Goal: Task Accomplishment & Management: Manage account settings

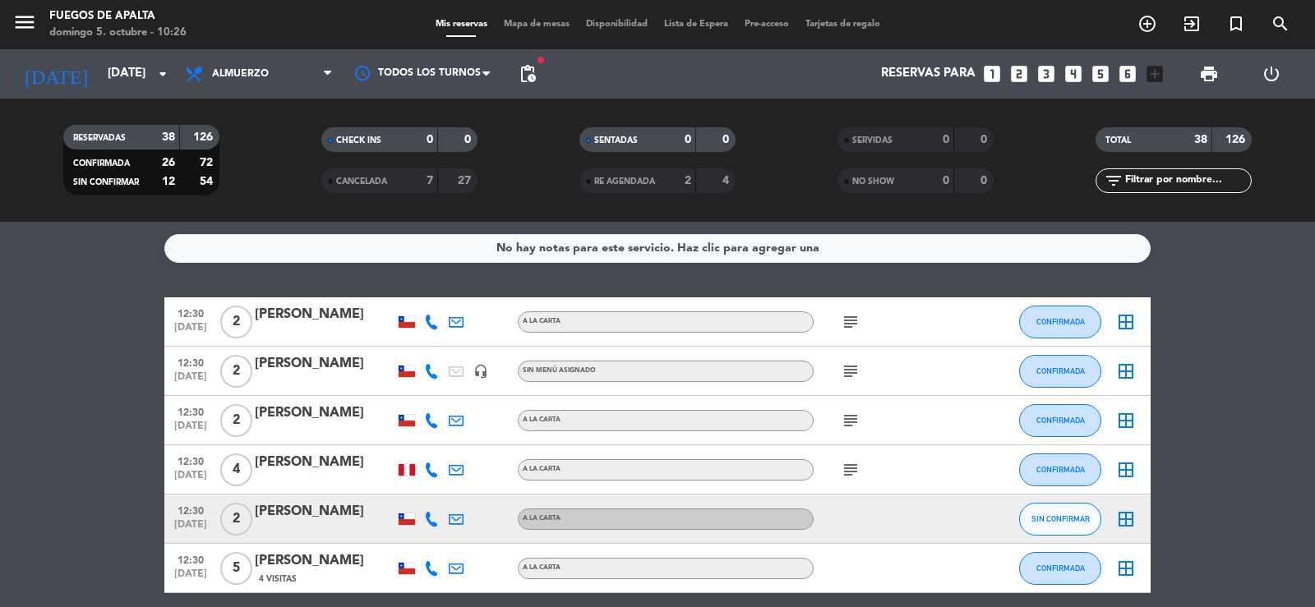
click at [846, 324] on icon "subject" at bounding box center [851, 322] width 20 height 20
click at [840, 373] on span "subject" at bounding box center [850, 372] width 25 height 20
click at [855, 380] on icon "subject" at bounding box center [851, 372] width 20 height 20
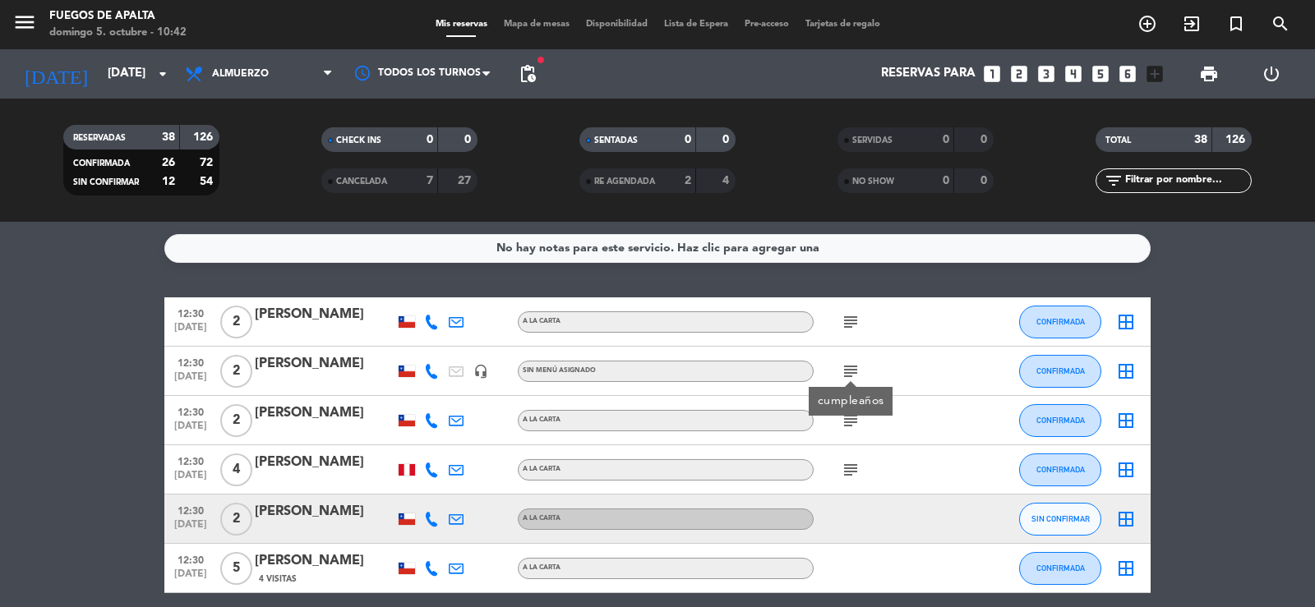
click at [847, 420] on icon "subject" at bounding box center [851, 421] width 20 height 20
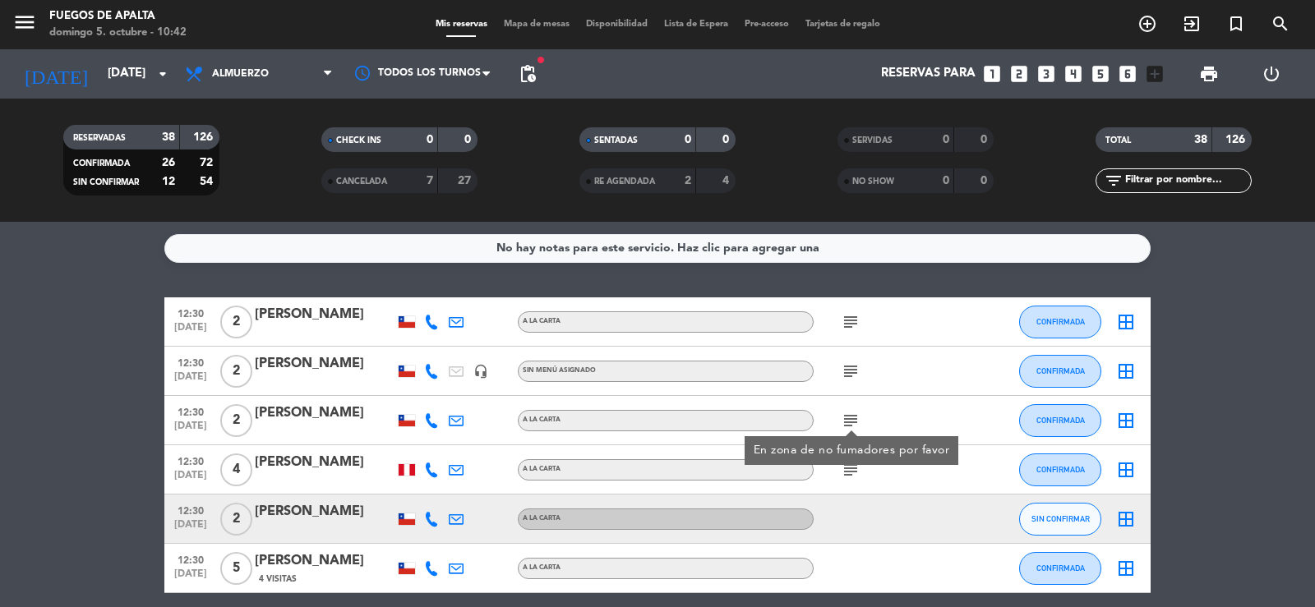
click at [892, 514] on div at bounding box center [887, 519] width 148 height 48
click at [848, 467] on icon "subject" at bounding box center [851, 470] width 20 height 20
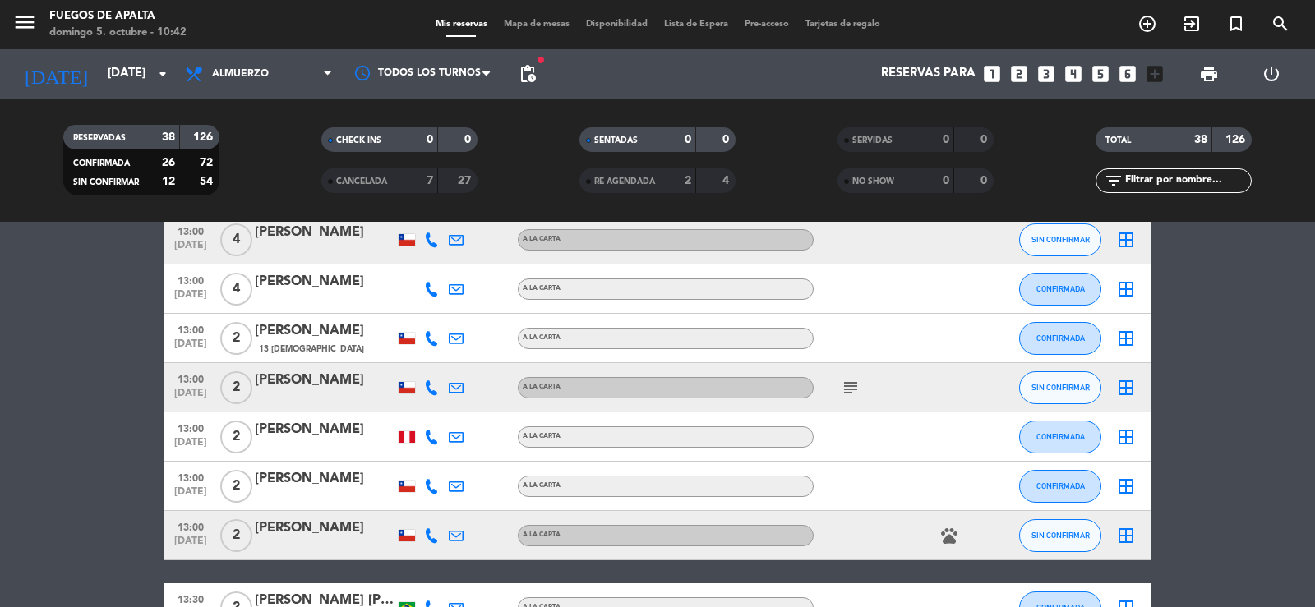
scroll to position [616, 0]
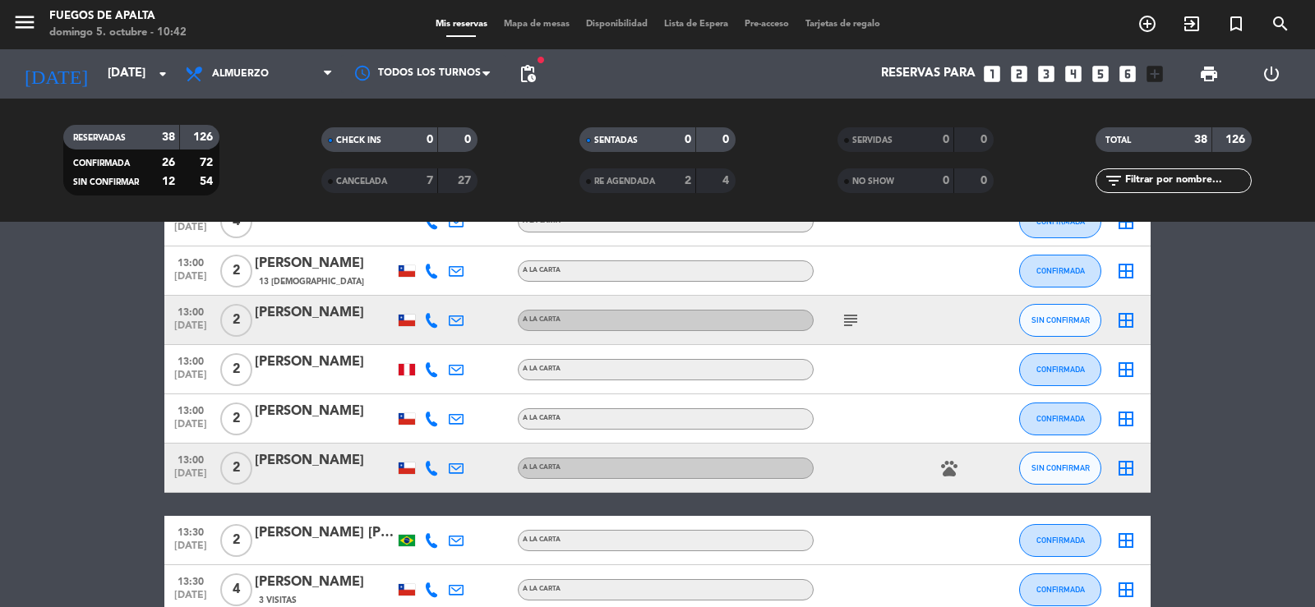
click at [847, 324] on icon "subject" at bounding box center [851, 321] width 20 height 20
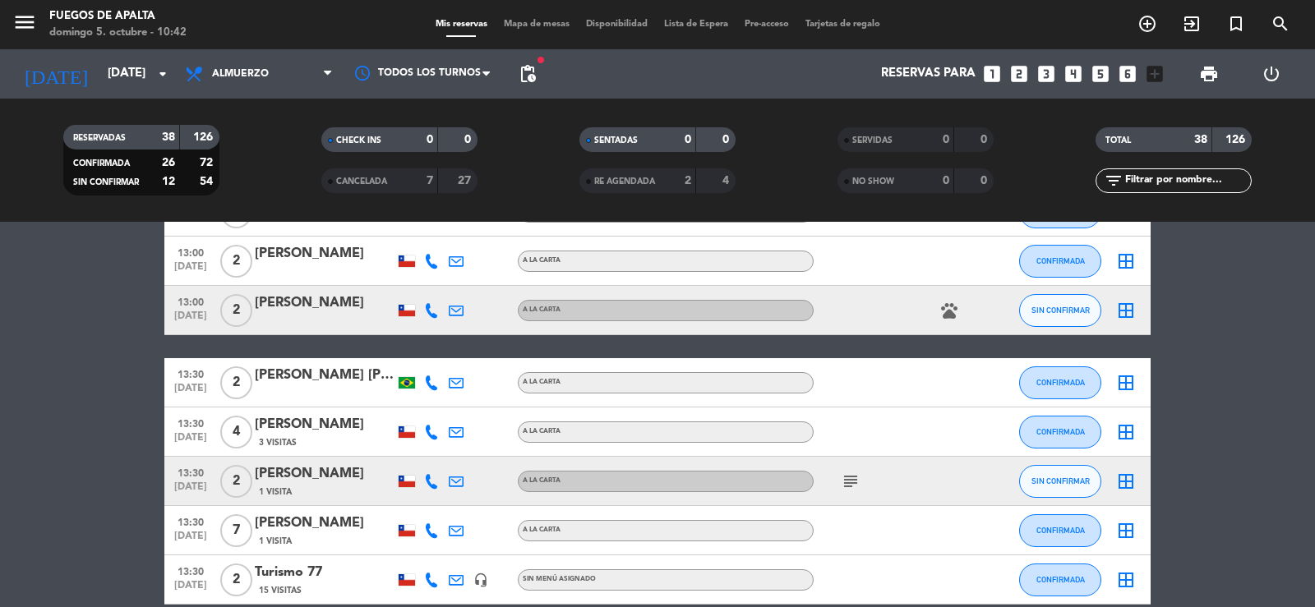
scroll to position [882, 0]
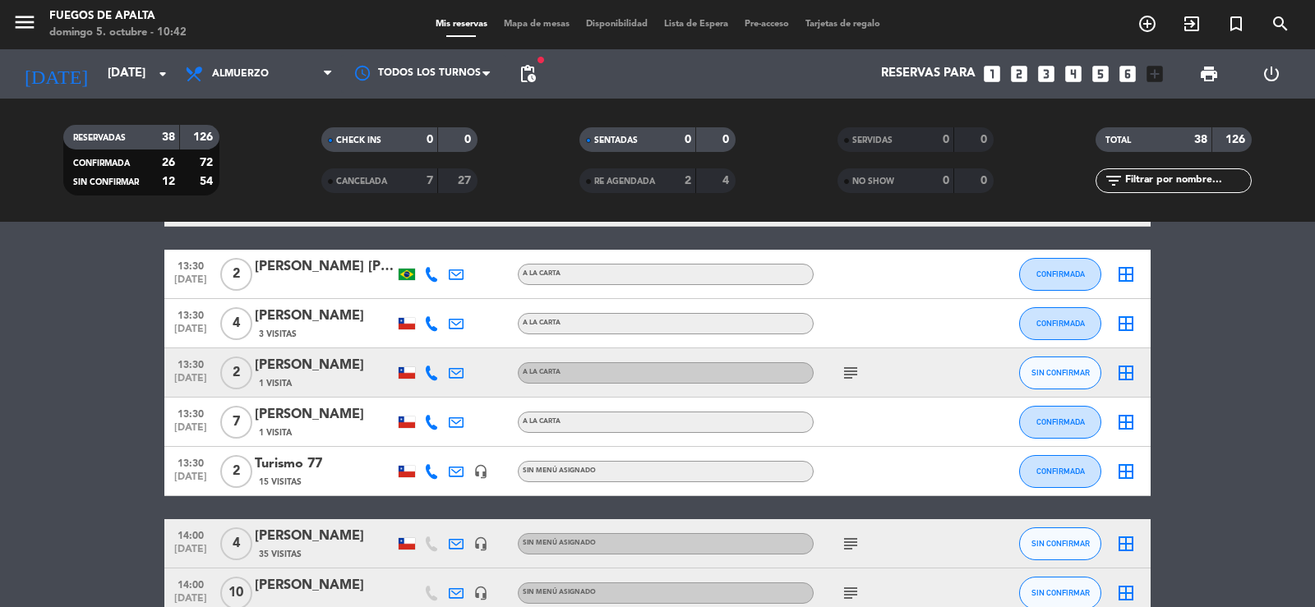
click at [850, 372] on icon "subject" at bounding box center [851, 373] width 20 height 20
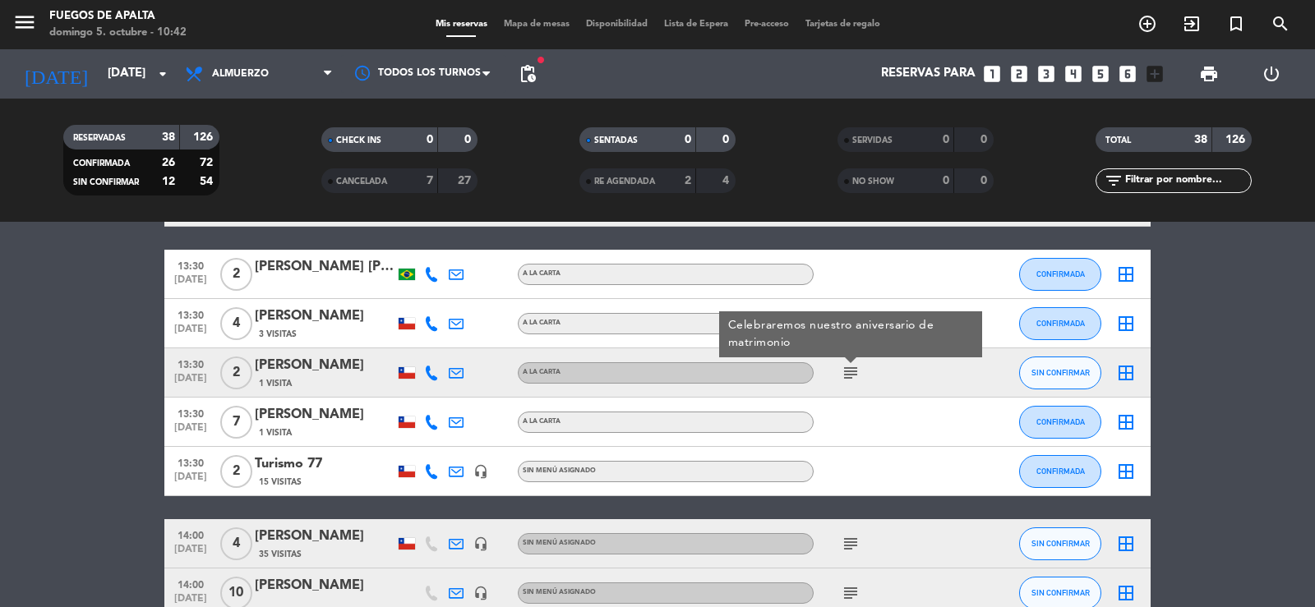
click at [854, 543] on icon "subject" at bounding box center [851, 544] width 20 height 20
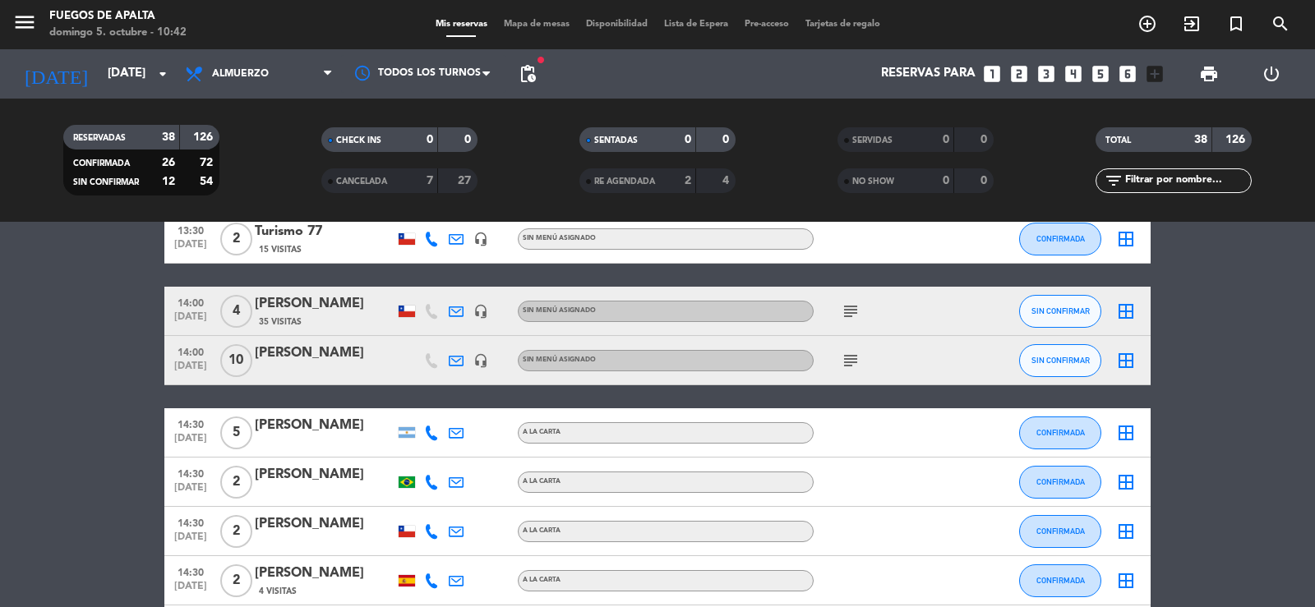
scroll to position [1123, 0]
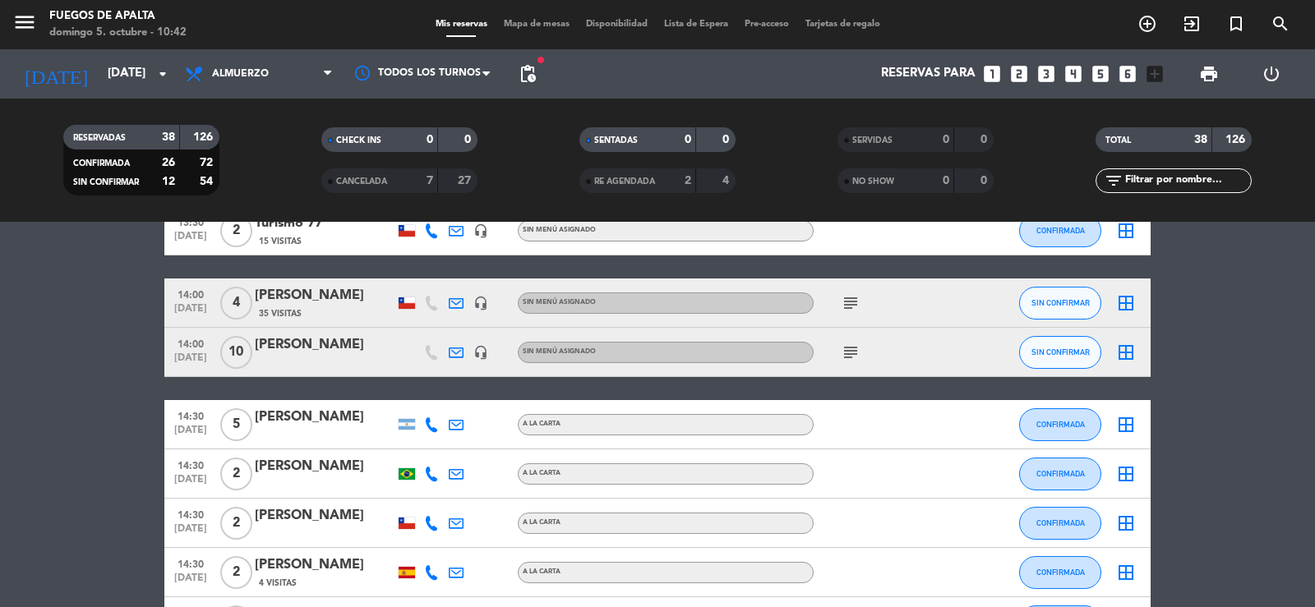
click at [857, 354] on icon "subject" at bounding box center [851, 353] width 20 height 20
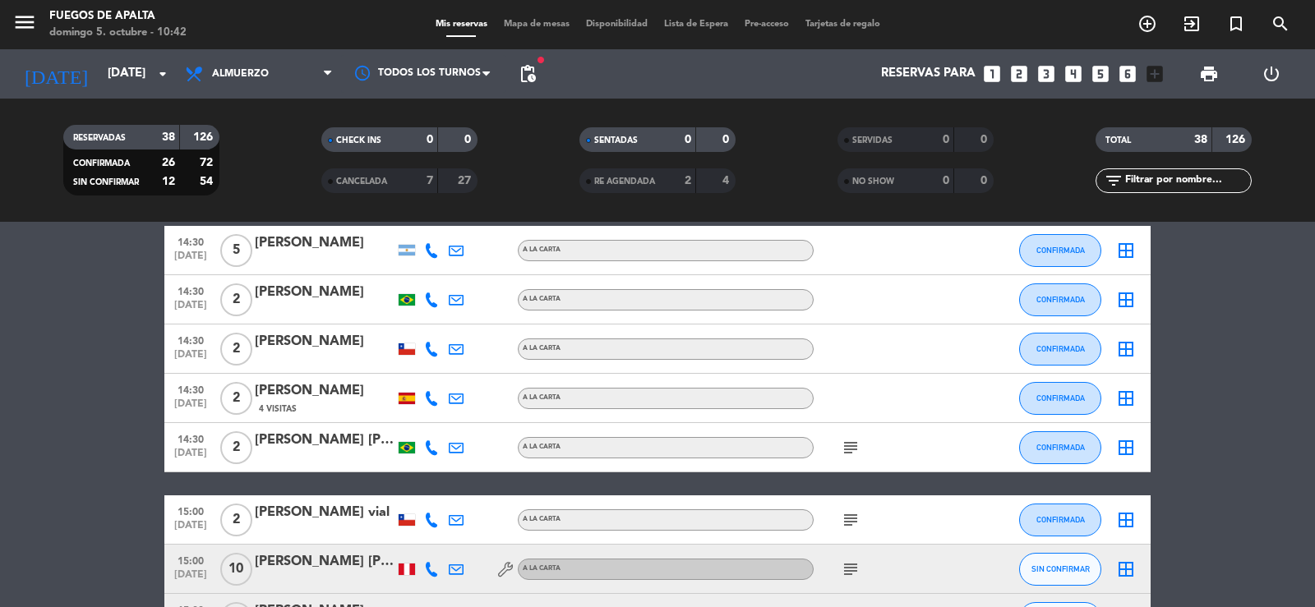
scroll to position [1373, 0]
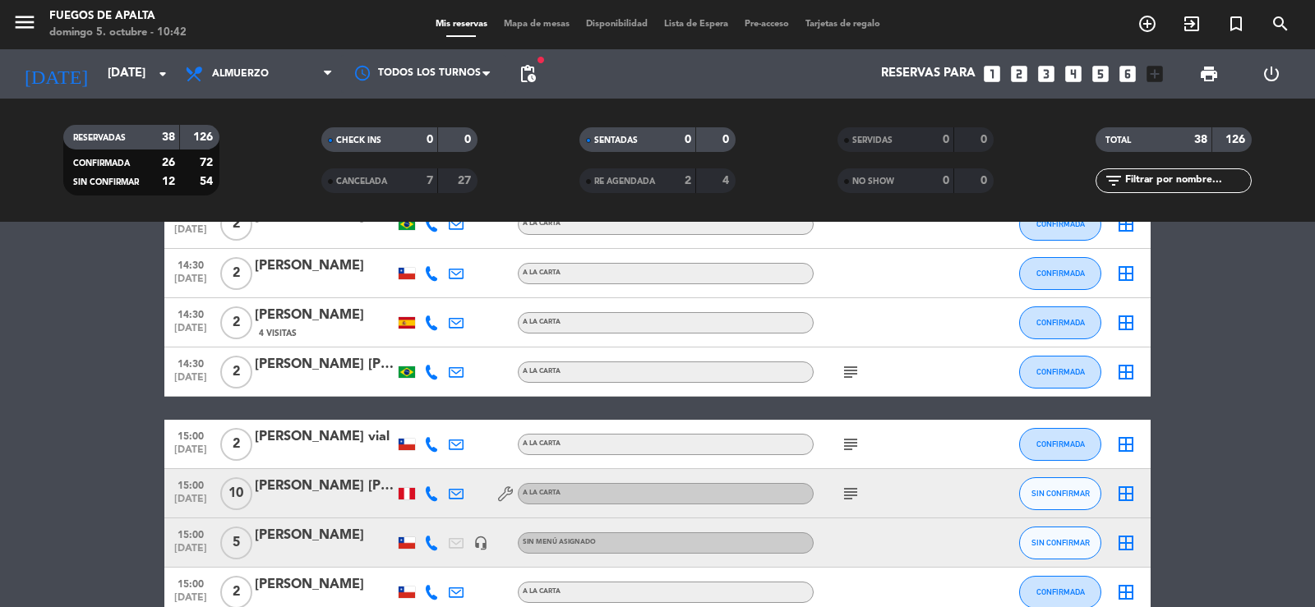
click at [855, 367] on icon "subject" at bounding box center [851, 372] width 20 height 20
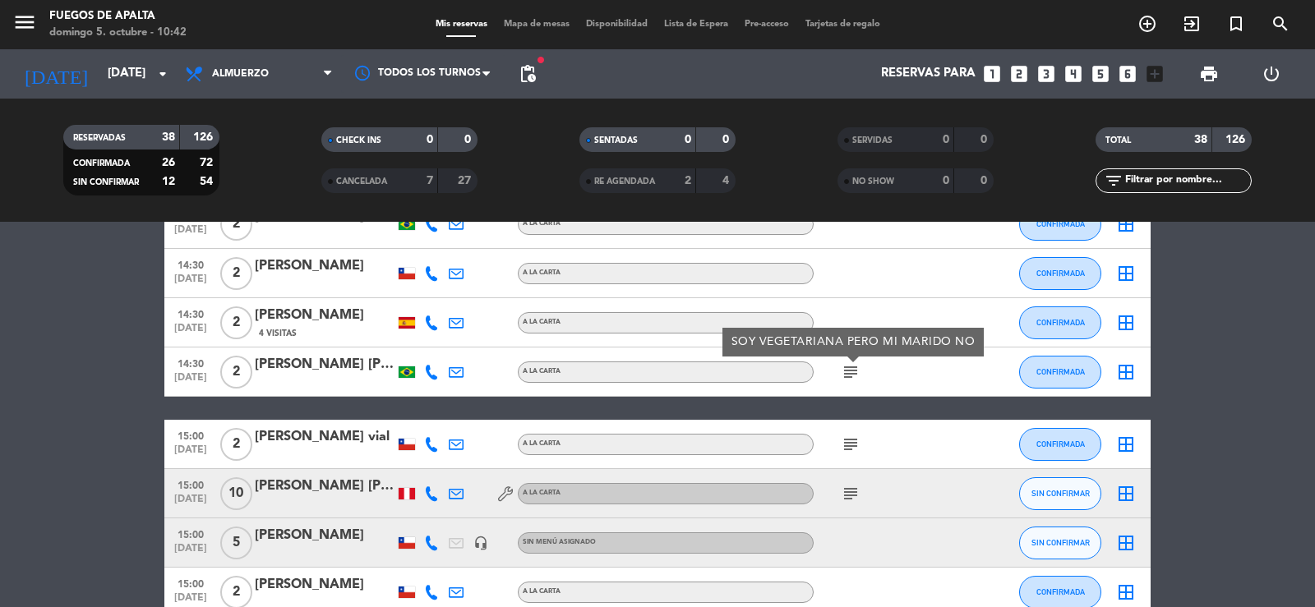
click at [847, 441] on icon "subject" at bounding box center [851, 445] width 20 height 20
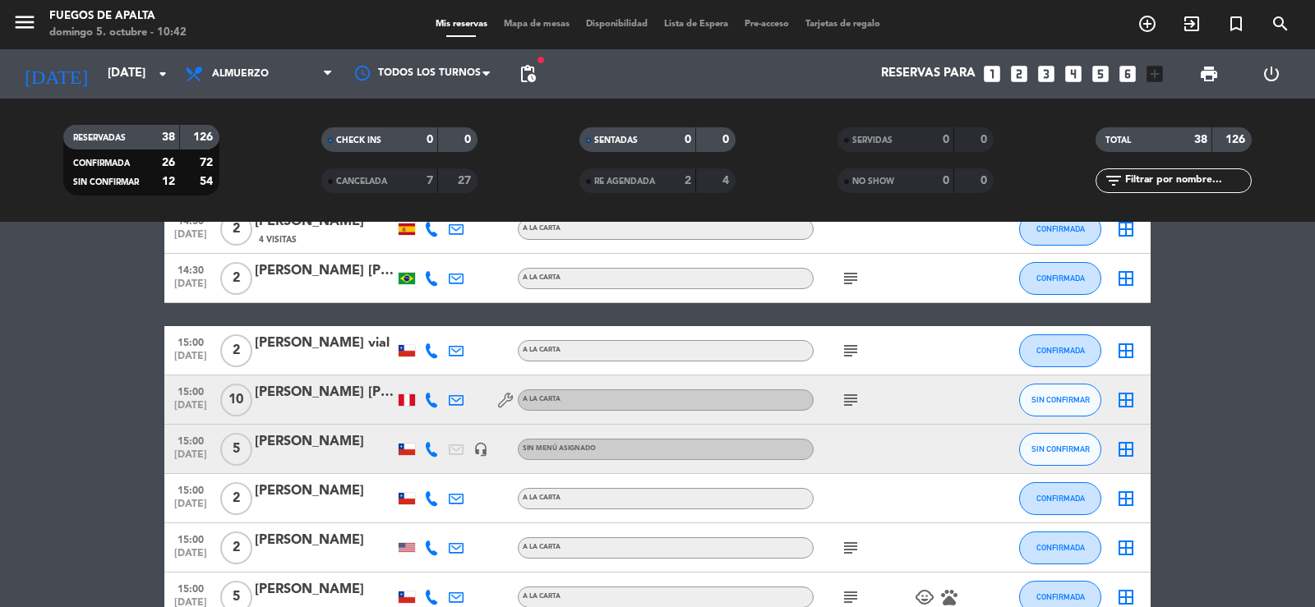
scroll to position [1533, 0]
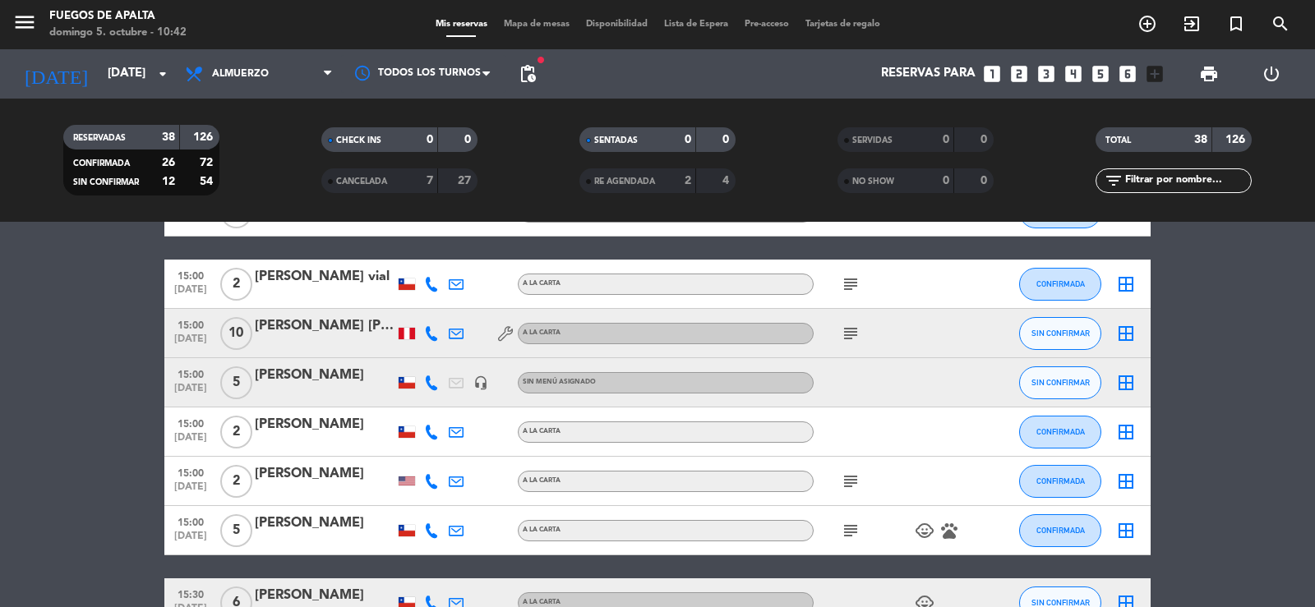
click at [852, 330] on icon "subject" at bounding box center [851, 334] width 20 height 20
click at [846, 472] on icon "subject" at bounding box center [851, 482] width 20 height 20
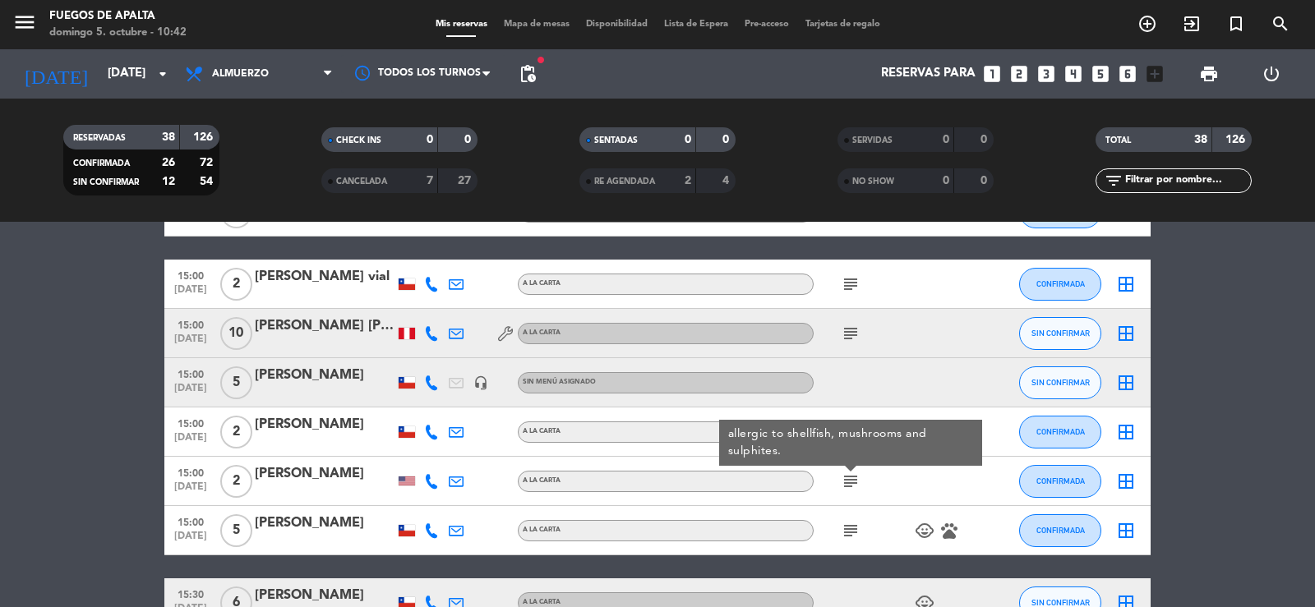
click at [846, 527] on icon "subject" at bounding box center [851, 531] width 20 height 20
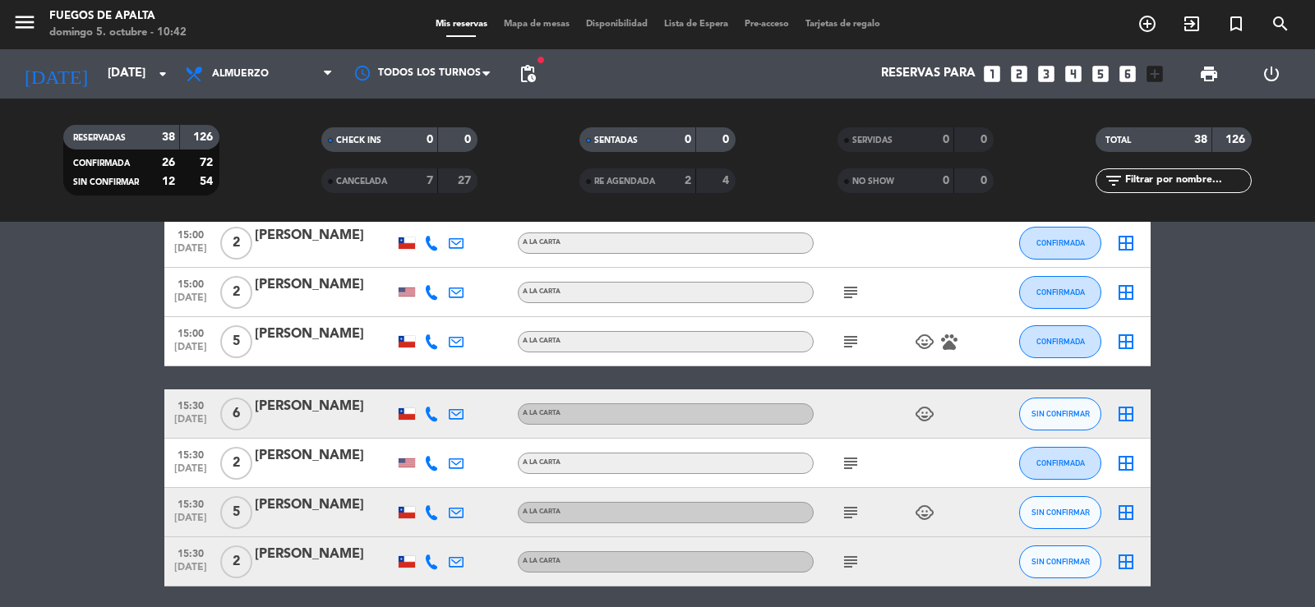
scroll to position [1784, 0]
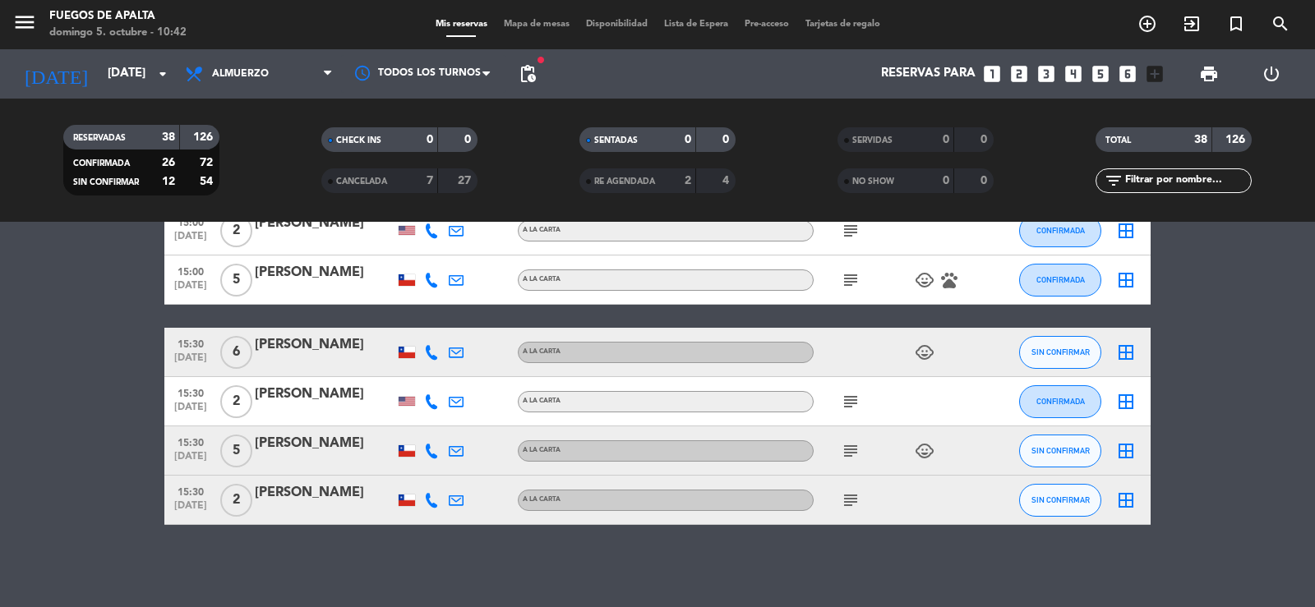
click at [849, 401] on icon "subject" at bounding box center [851, 402] width 20 height 20
click at [847, 453] on icon "subject" at bounding box center [851, 451] width 20 height 20
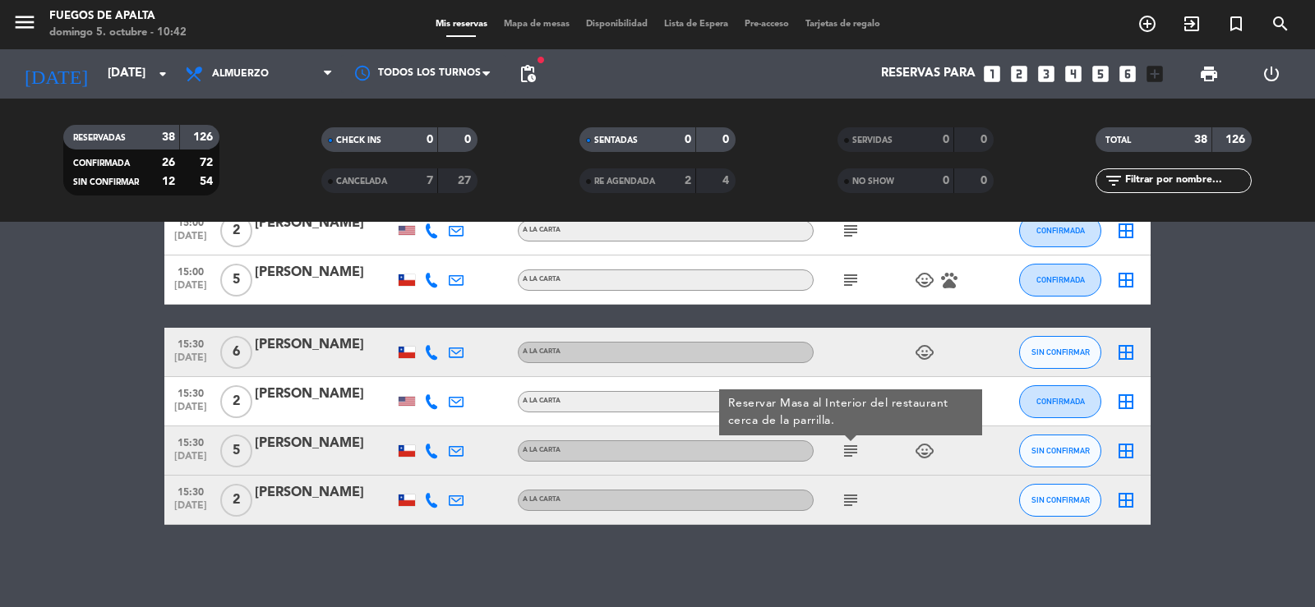
click at [848, 510] on div "subject" at bounding box center [887, 500] width 148 height 48
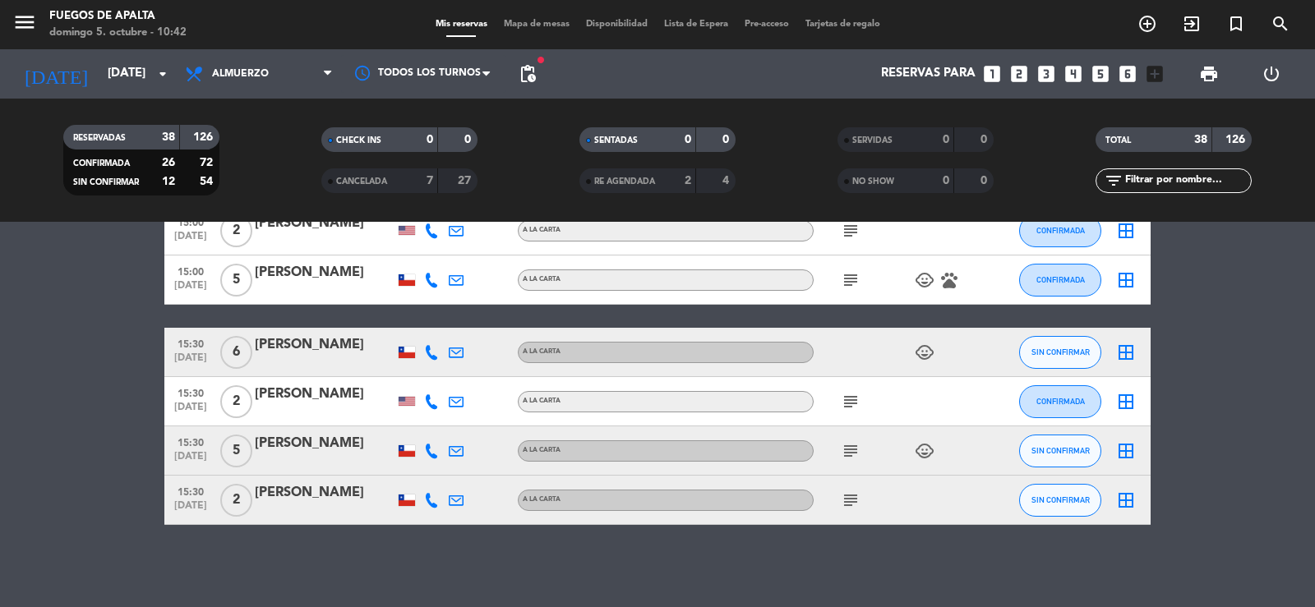
click at [844, 500] on icon "subject" at bounding box center [851, 501] width 20 height 20
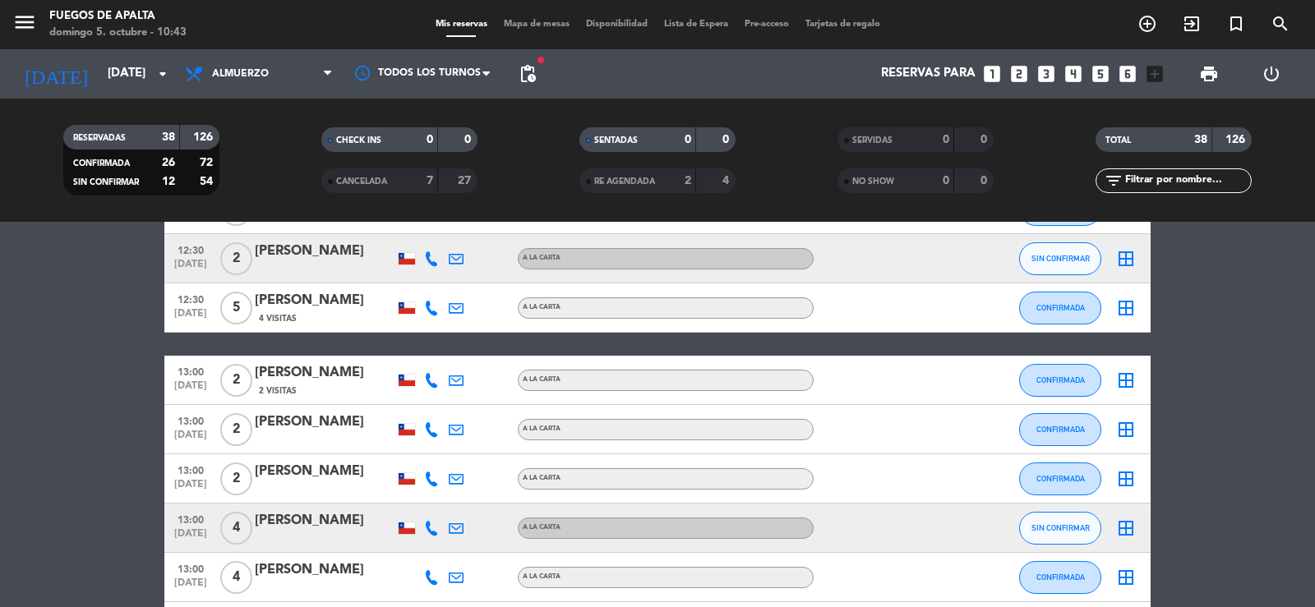
scroll to position [0, 0]
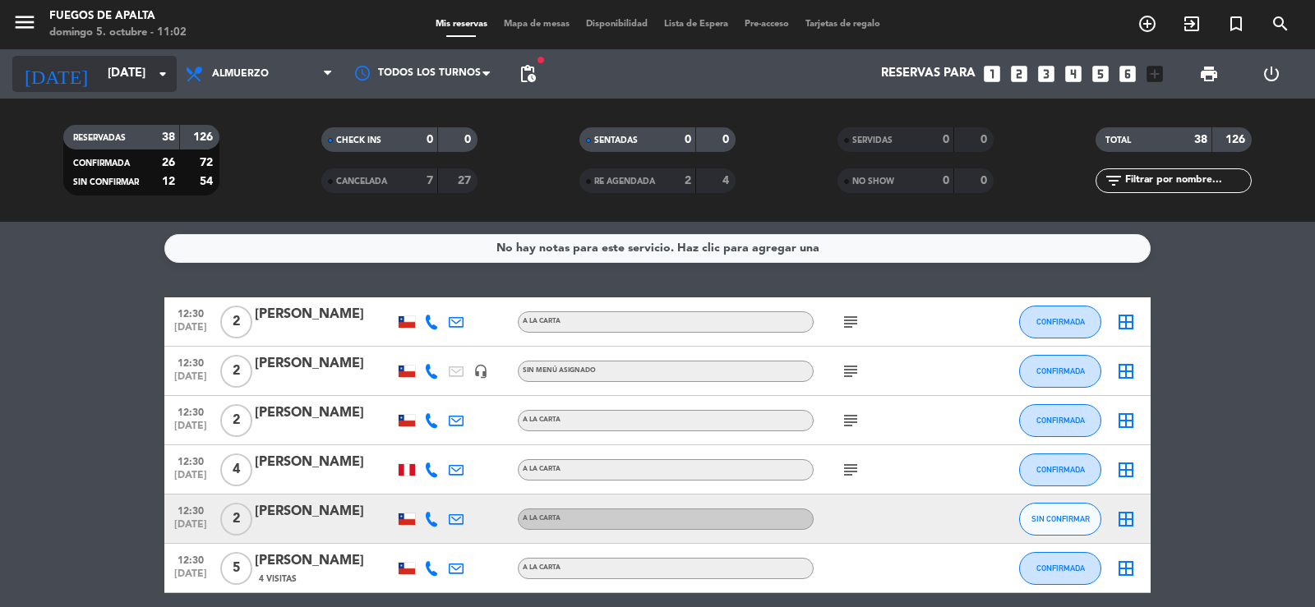
click at [110, 70] on input "[DATE]" at bounding box center [178, 73] width 159 height 31
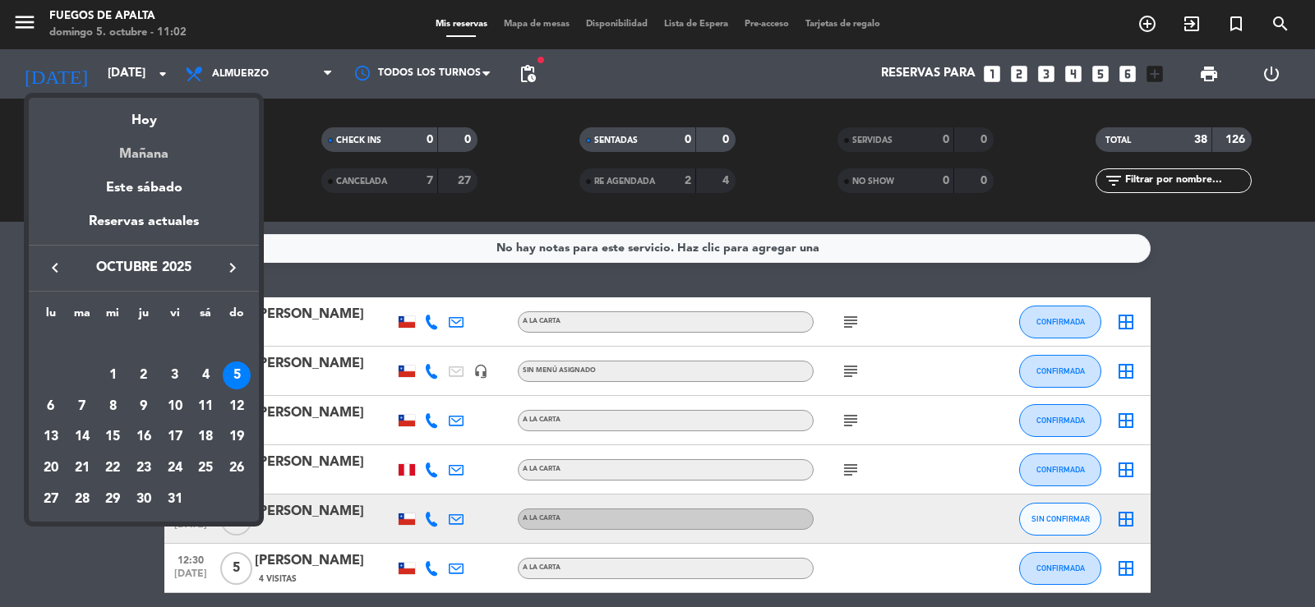
click at [168, 150] on div "Mañana" at bounding box center [144, 148] width 230 height 34
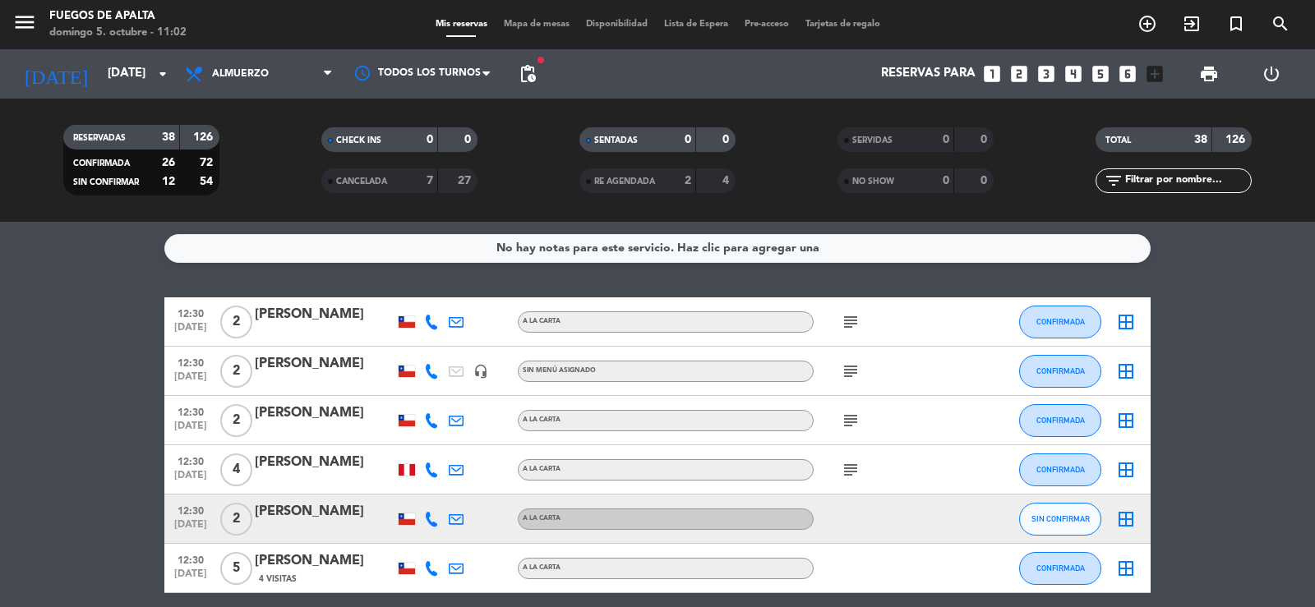
type input "[DATE]"
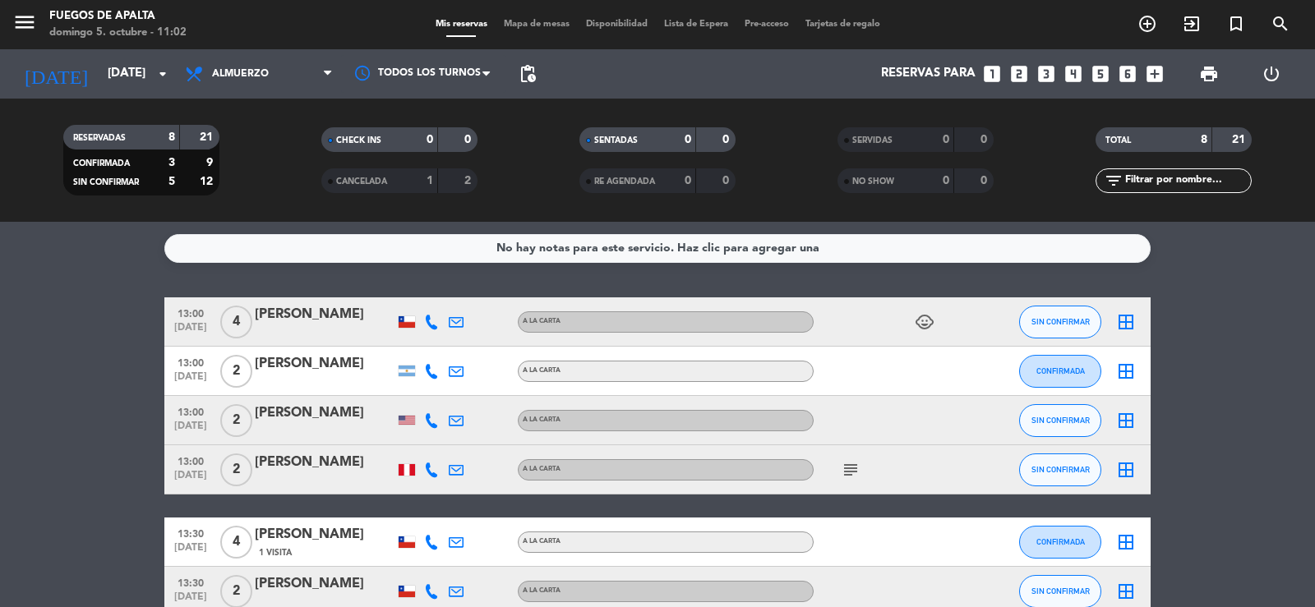
click at [408, 182] on div "1" at bounding box center [417, 181] width 33 height 19
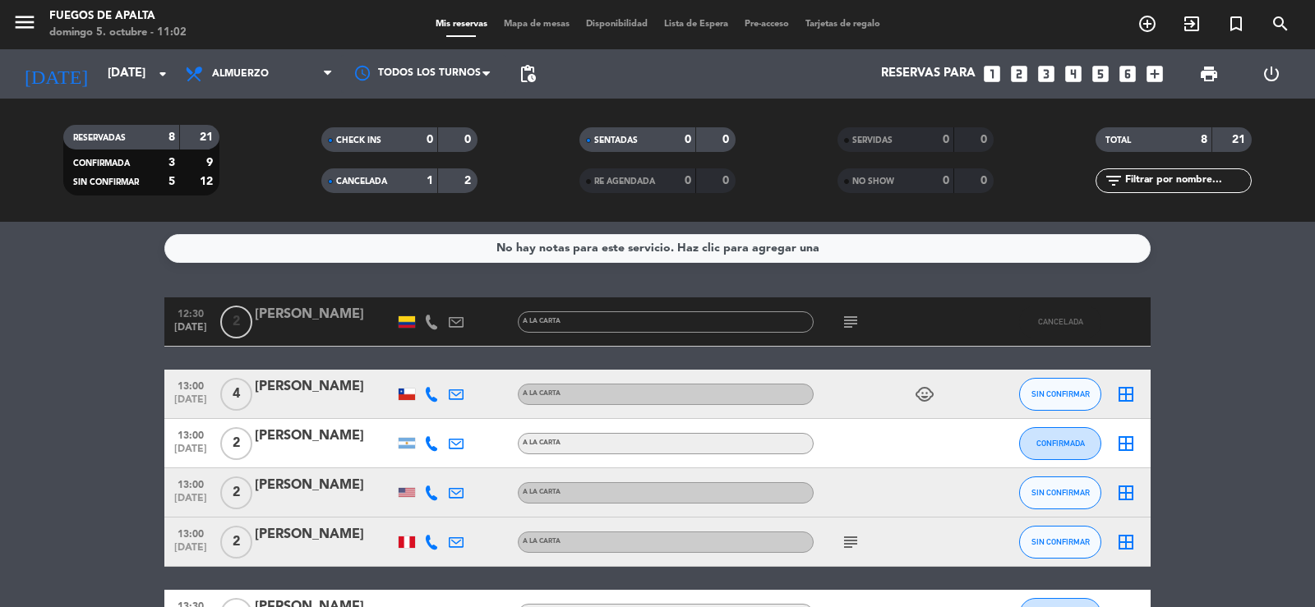
click at [403, 180] on div "1" at bounding box center [417, 181] width 33 height 19
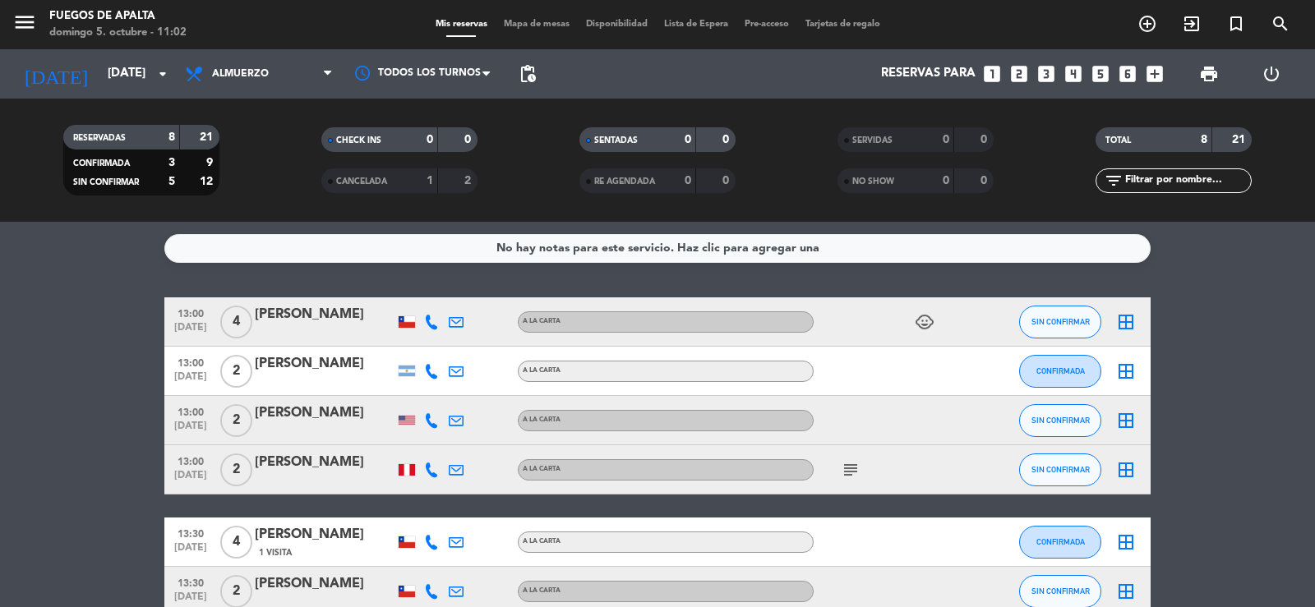
click at [408, 179] on div "1" at bounding box center [417, 181] width 33 height 19
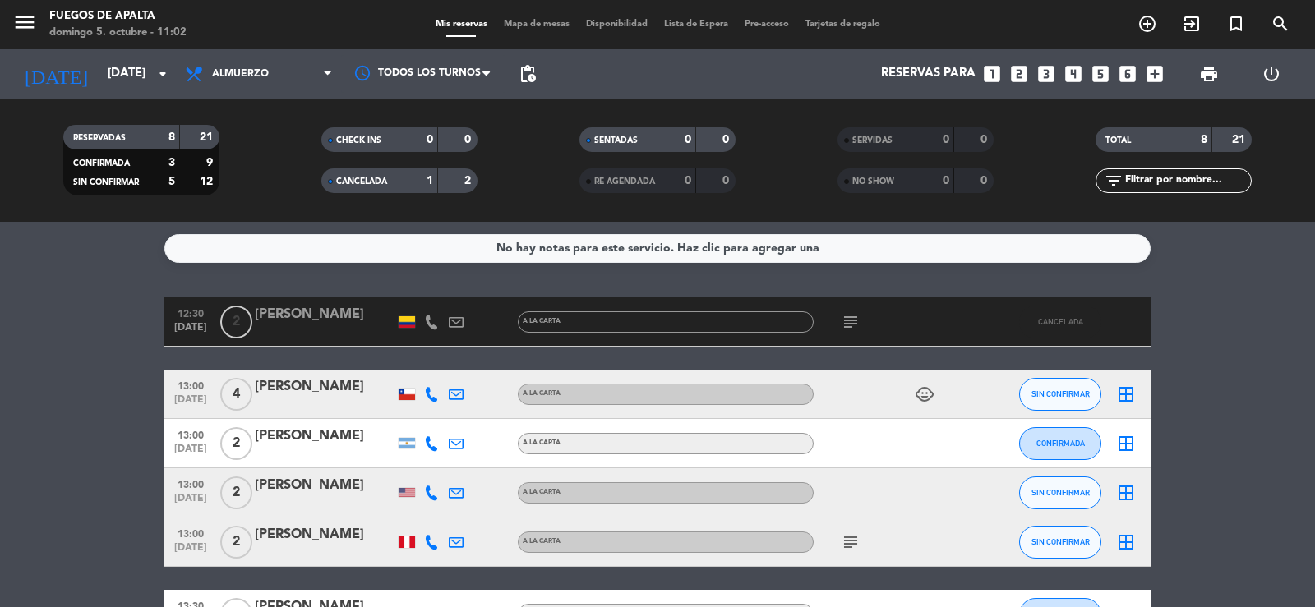
click at [845, 326] on icon "subject" at bounding box center [851, 322] width 20 height 20
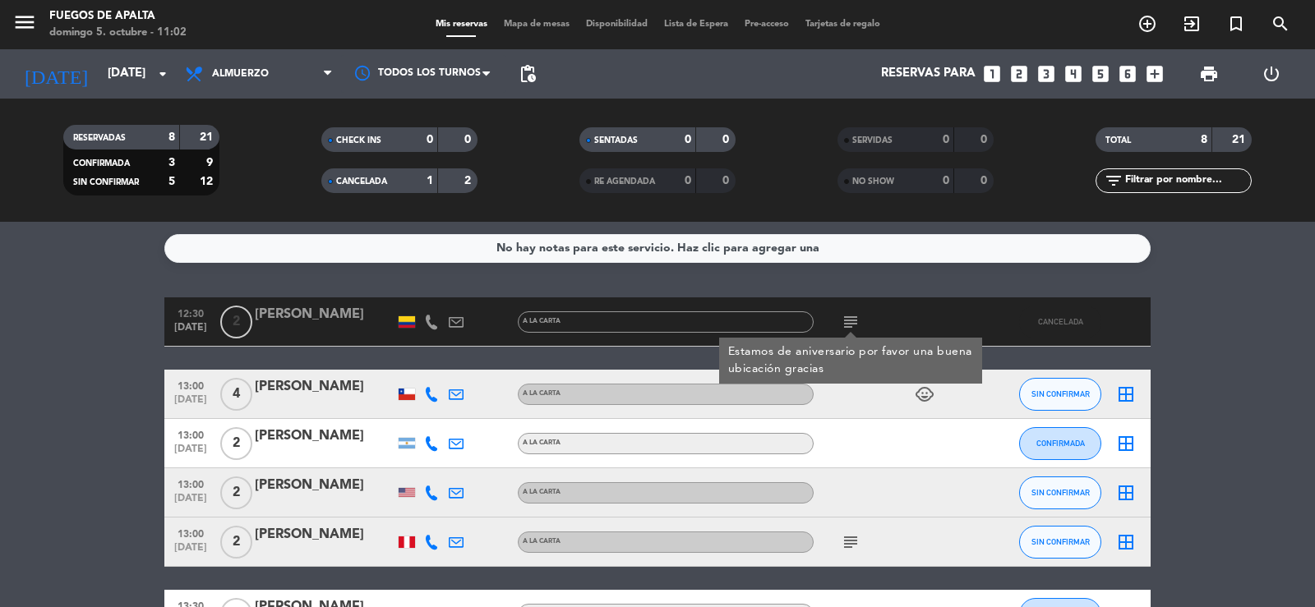
click at [845, 326] on icon "subject" at bounding box center [851, 322] width 20 height 20
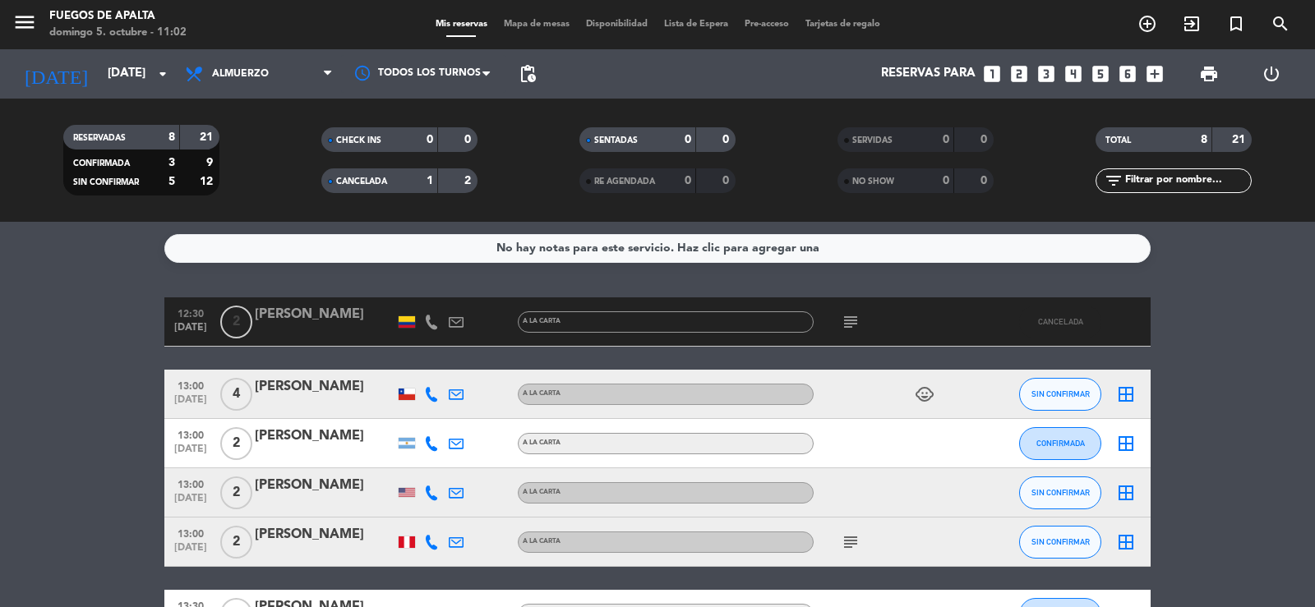
click at [391, 182] on div "CANCELADA" at bounding box center [363, 181] width 76 height 19
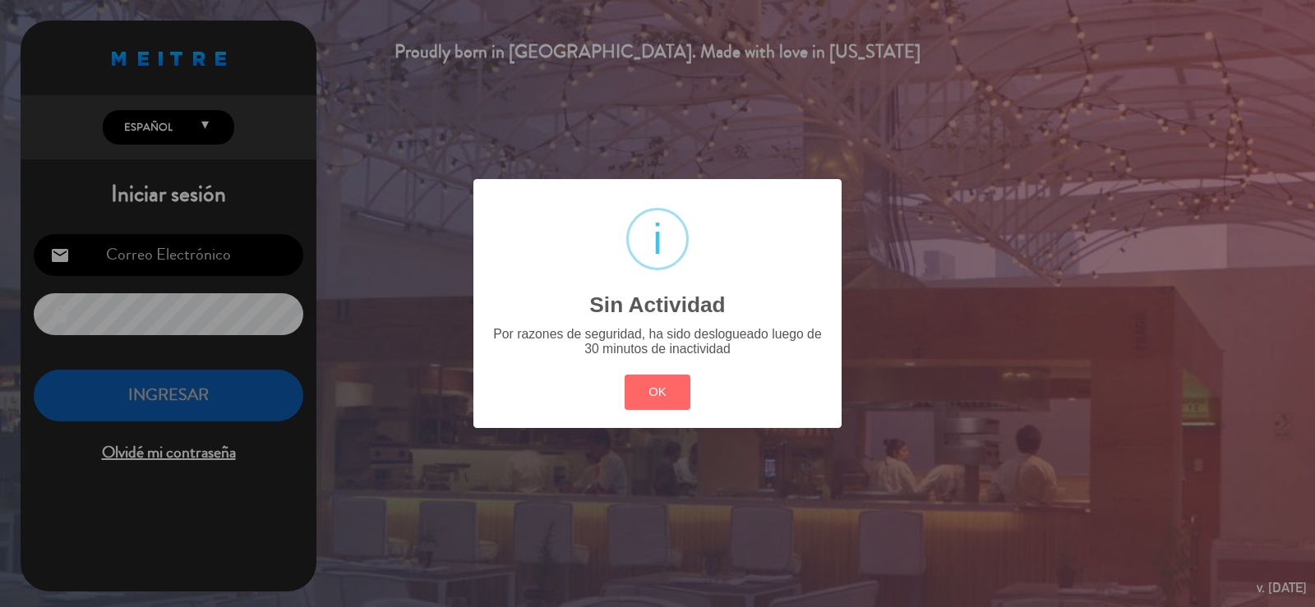
type input "[EMAIL_ADDRESS][DOMAIN_NAME]"
